Goal: Check status: Check status

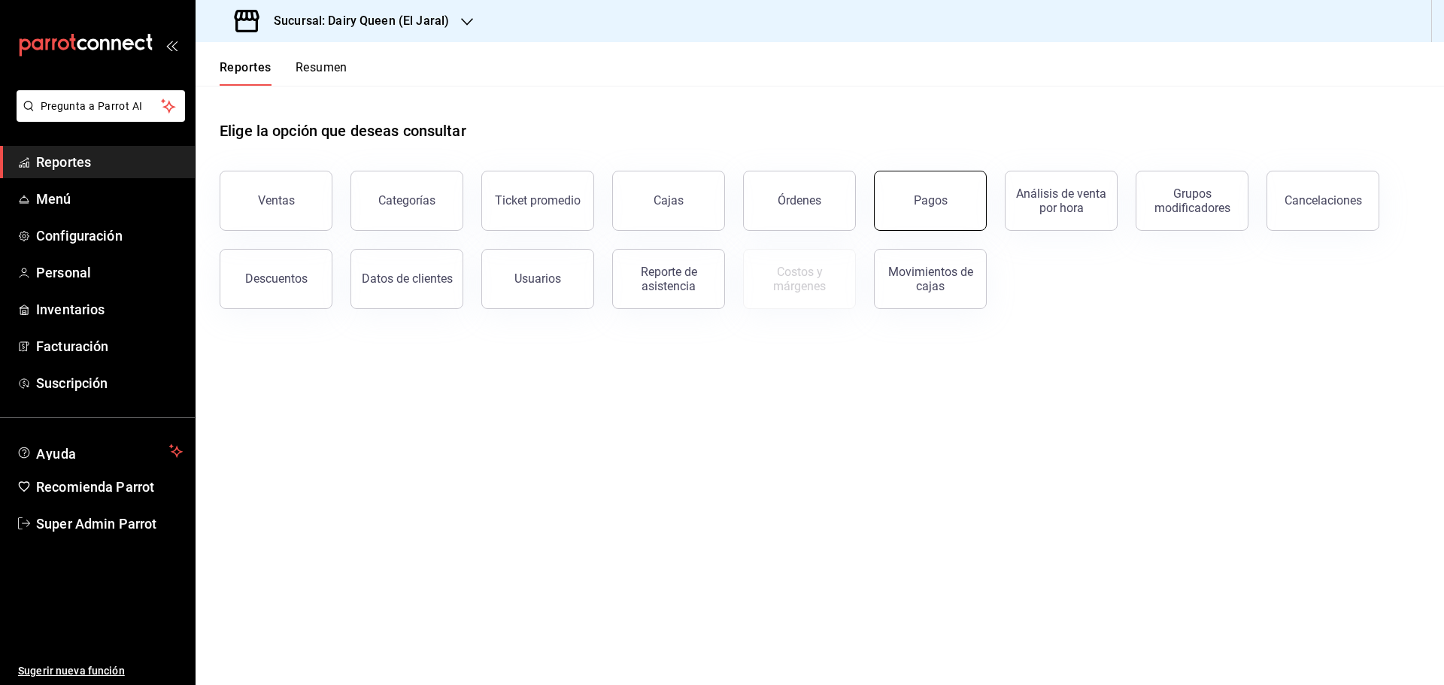
click at [902, 199] on button "Pagos" at bounding box center [930, 201] width 113 height 60
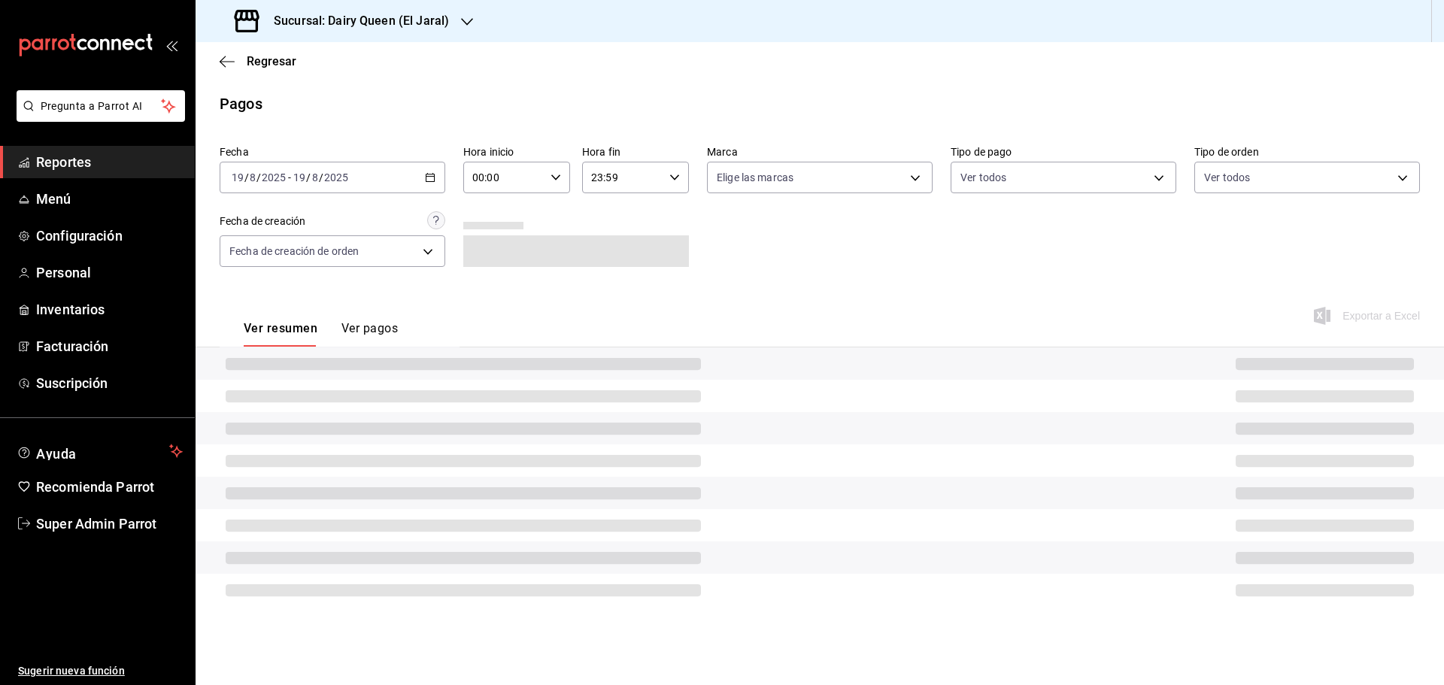
click at [423, 177] on div "[DATE] [DATE] - [DATE] [DATE]" at bounding box center [333, 178] width 226 height 32
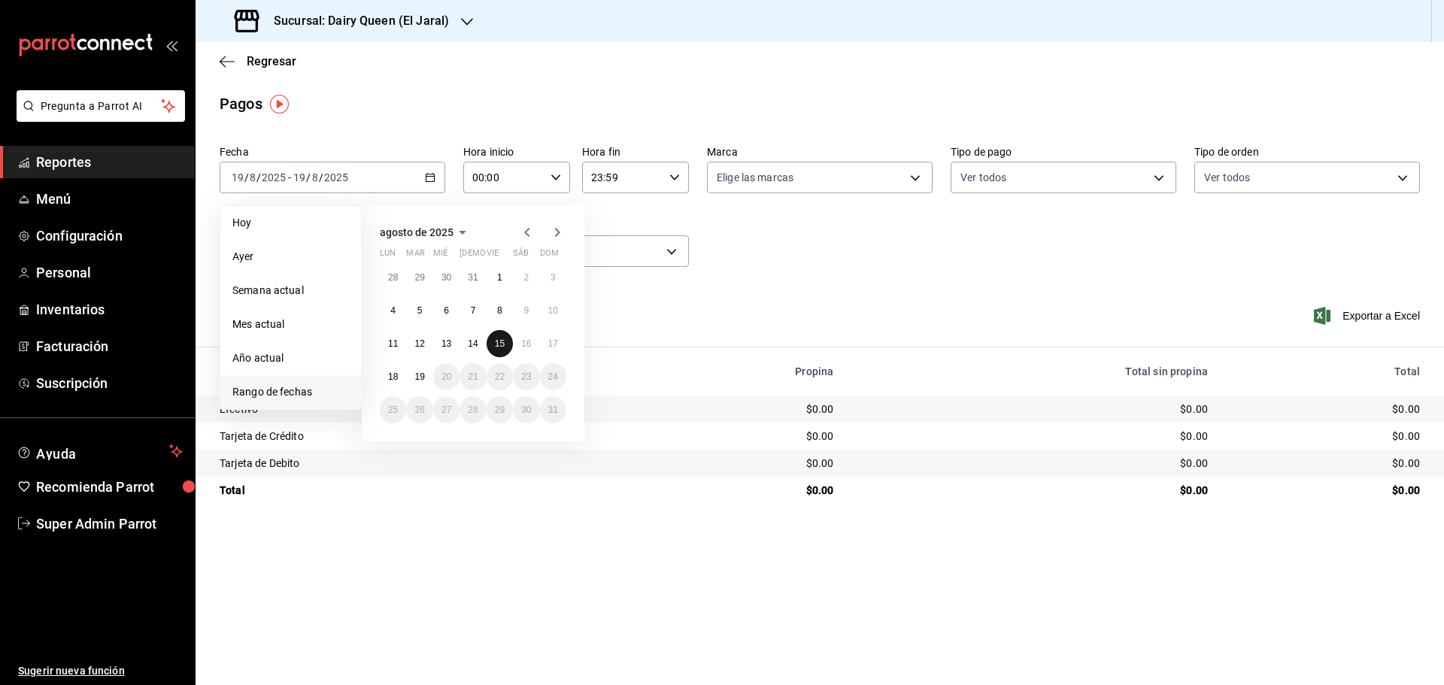
click at [500, 350] on button "15" at bounding box center [500, 343] width 26 height 27
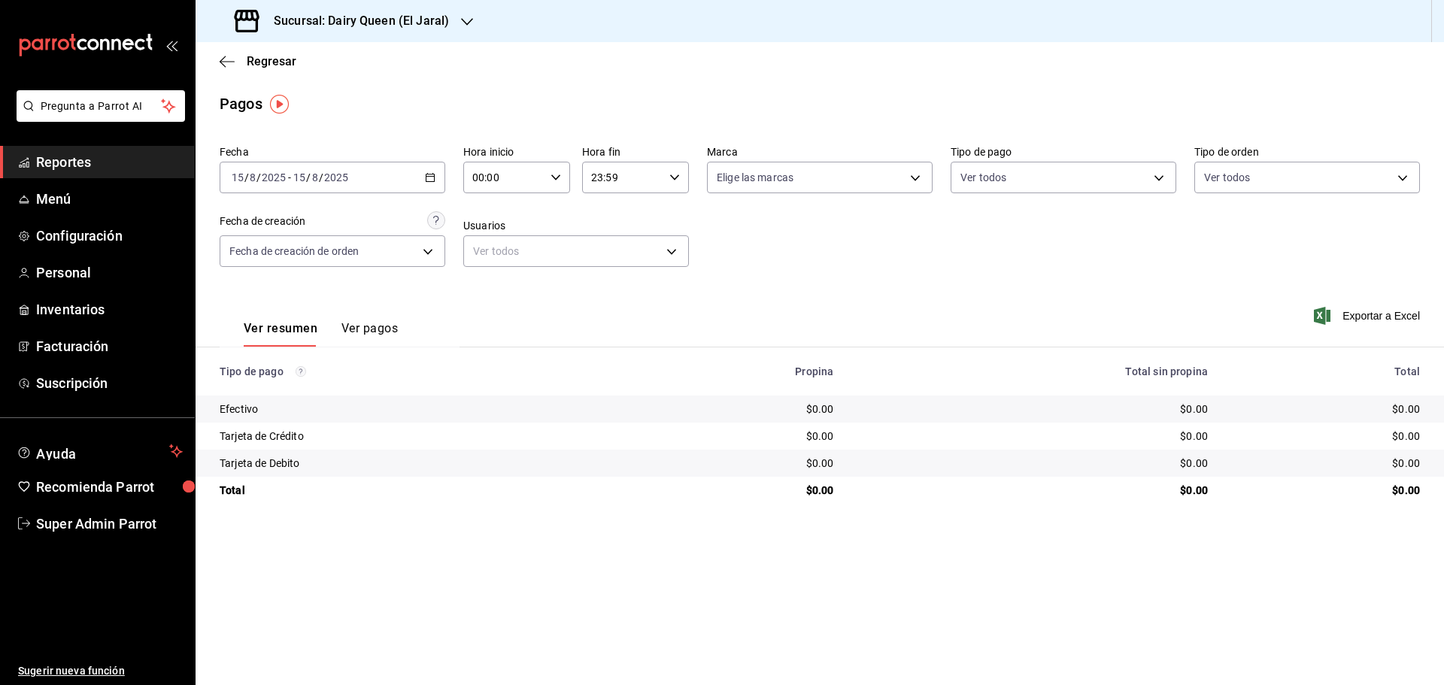
click at [440, 177] on div "[DATE] [DATE] - [DATE] [DATE]" at bounding box center [333, 178] width 226 height 32
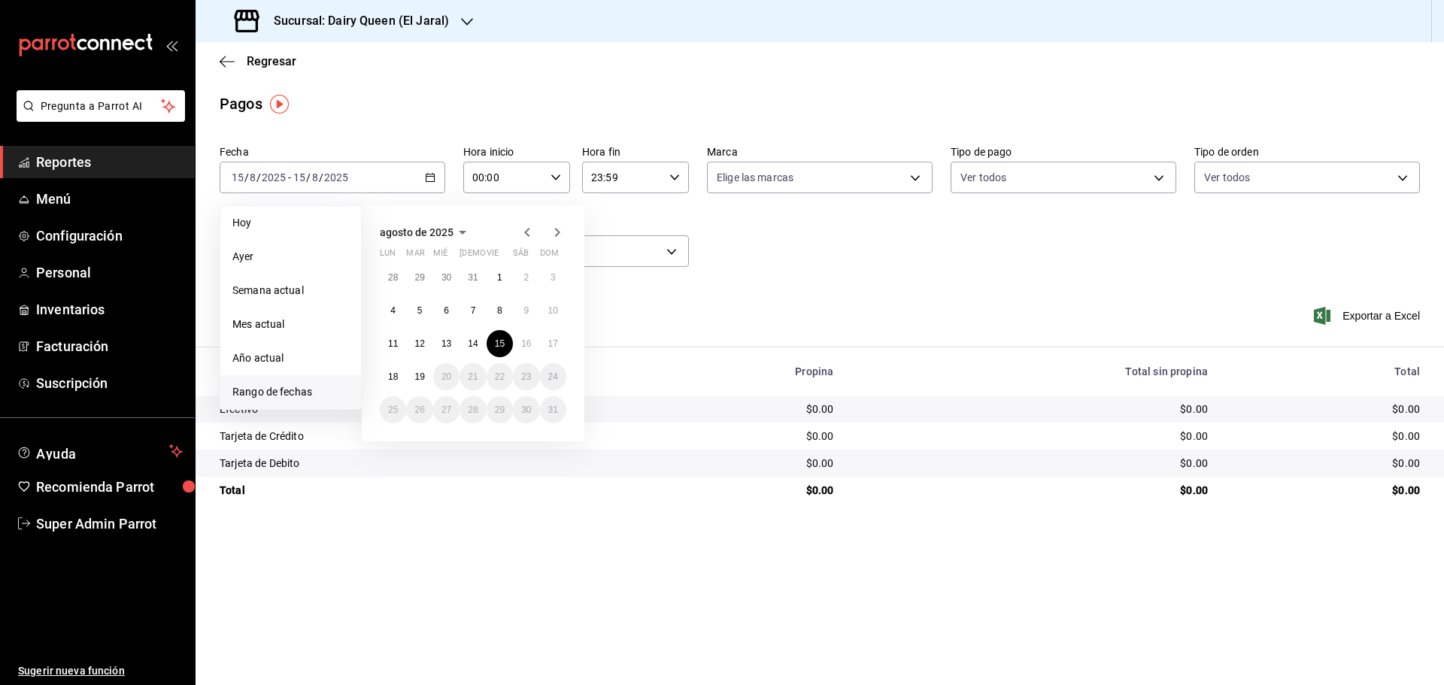
click at [460, 120] on main "Regresar Pagos Fecha [DATE] [DATE] - [DATE] [DATE] [DATE] [DATE] Semana actual …" at bounding box center [820, 363] width 1248 height 643
